Goal: Task Accomplishment & Management: Use online tool/utility

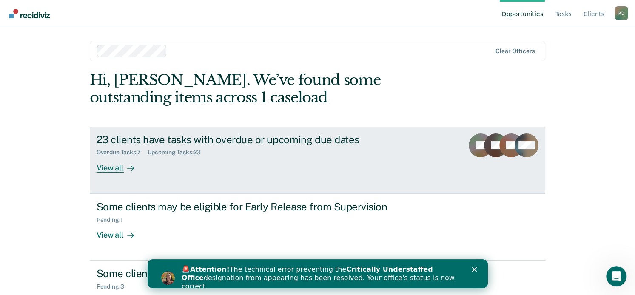
click at [119, 165] on div "View all" at bounding box center [120, 164] width 48 height 17
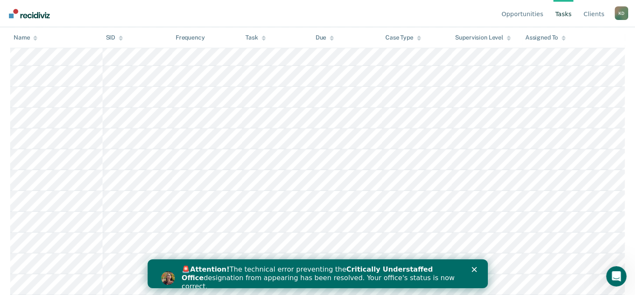
scroll to position [567, 0]
click at [471, 272] on div "🚨 Attention! The technical error preventing the Critically Understaffed Office …" at bounding box center [327, 278] width 292 height 31
click at [471, 270] on icon "Close" at bounding box center [473, 269] width 5 height 5
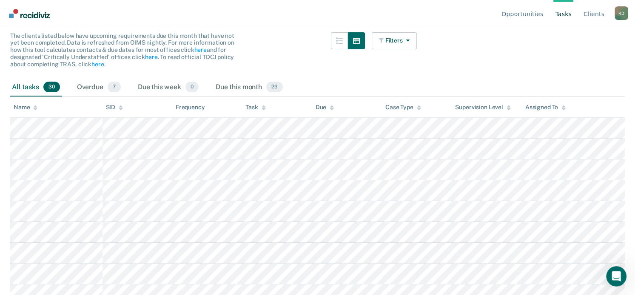
scroll to position [82, 0]
drag, startPoint x: 324, startPoint y: 11, endPoint x: 466, endPoint y: 66, distance: 152.2
click at [466, 66] on main "Clear officers Tasks Critically Understaffed The clients listed below have upco…" at bounding box center [317, 86] width 635 height 247
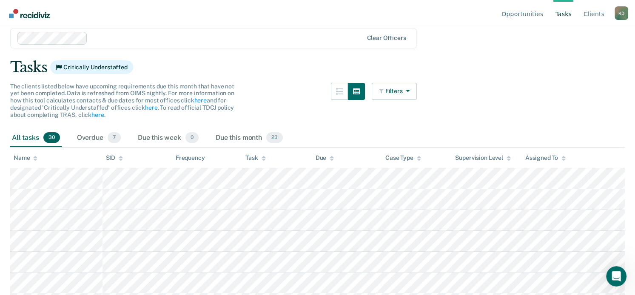
scroll to position [32, 0]
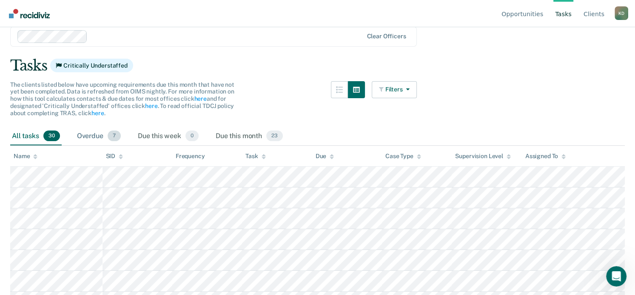
click at [104, 133] on div "Overdue 7" at bounding box center [98, 136] width 47 height 19
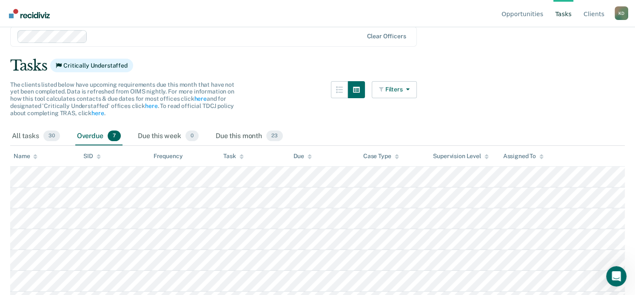
scroll to position [109, 0]
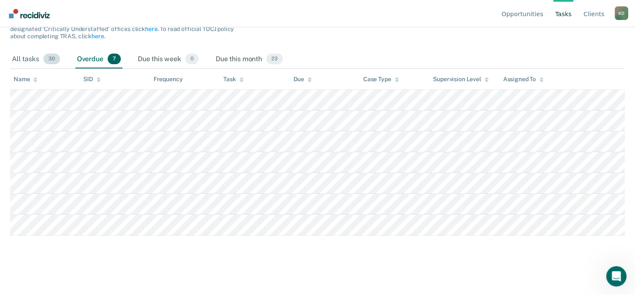
click at [34, 53] on div "All tasks 30" at bounding box center [35, 59] width 51 height 19
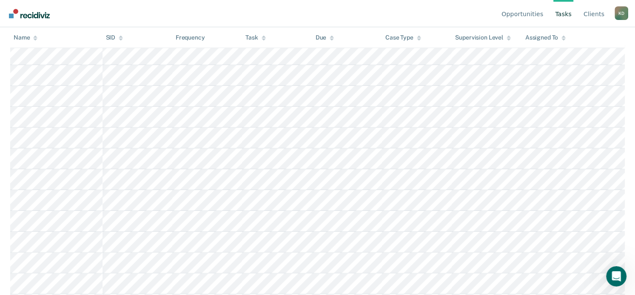
scroll to position [0, 0]
